Goal: Task Accomplishment & Management: Use online tool/utility

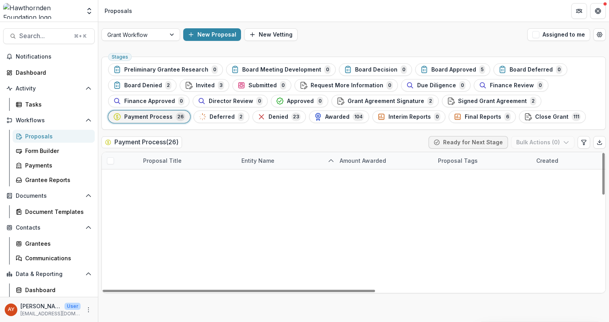
scroll to position [316, 0]
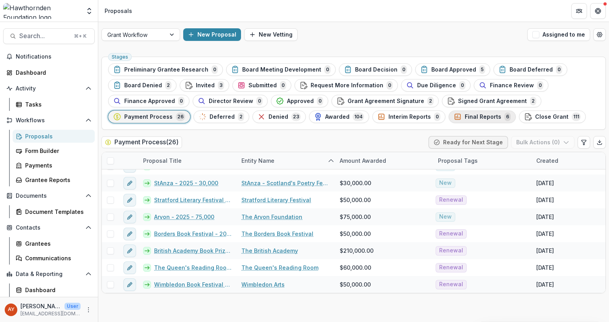
click at [473, 119] on span "Final Reports" at bounding box center [482, 117] width 37 height 7
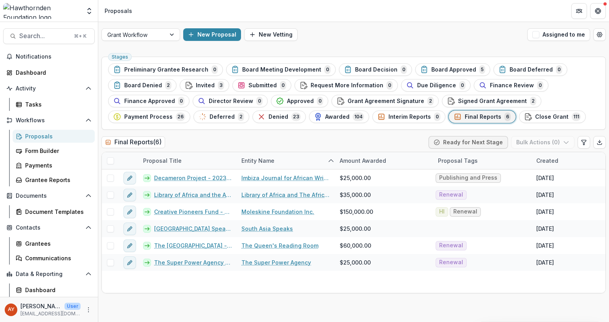
click at [43, 96] on div "Activity Tasks" at bounding box center [49, 96] width 98 height 29
click at [43, 101] on div "Tasks" at bounding box center [56, 104] width 63 height 8
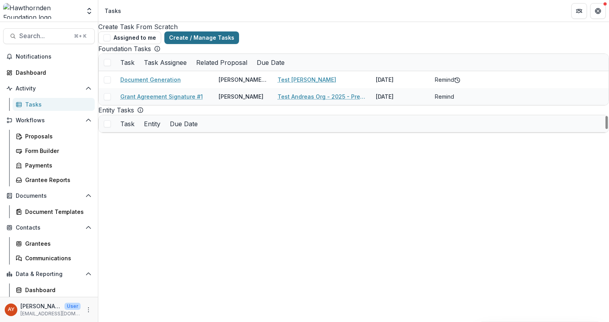
click at [239, 31] on link "Create / Manage Tasks" at bounding box center [201, 37] width 75 height 13
